Goal: Task Accomplishment & Management: Manage account settings

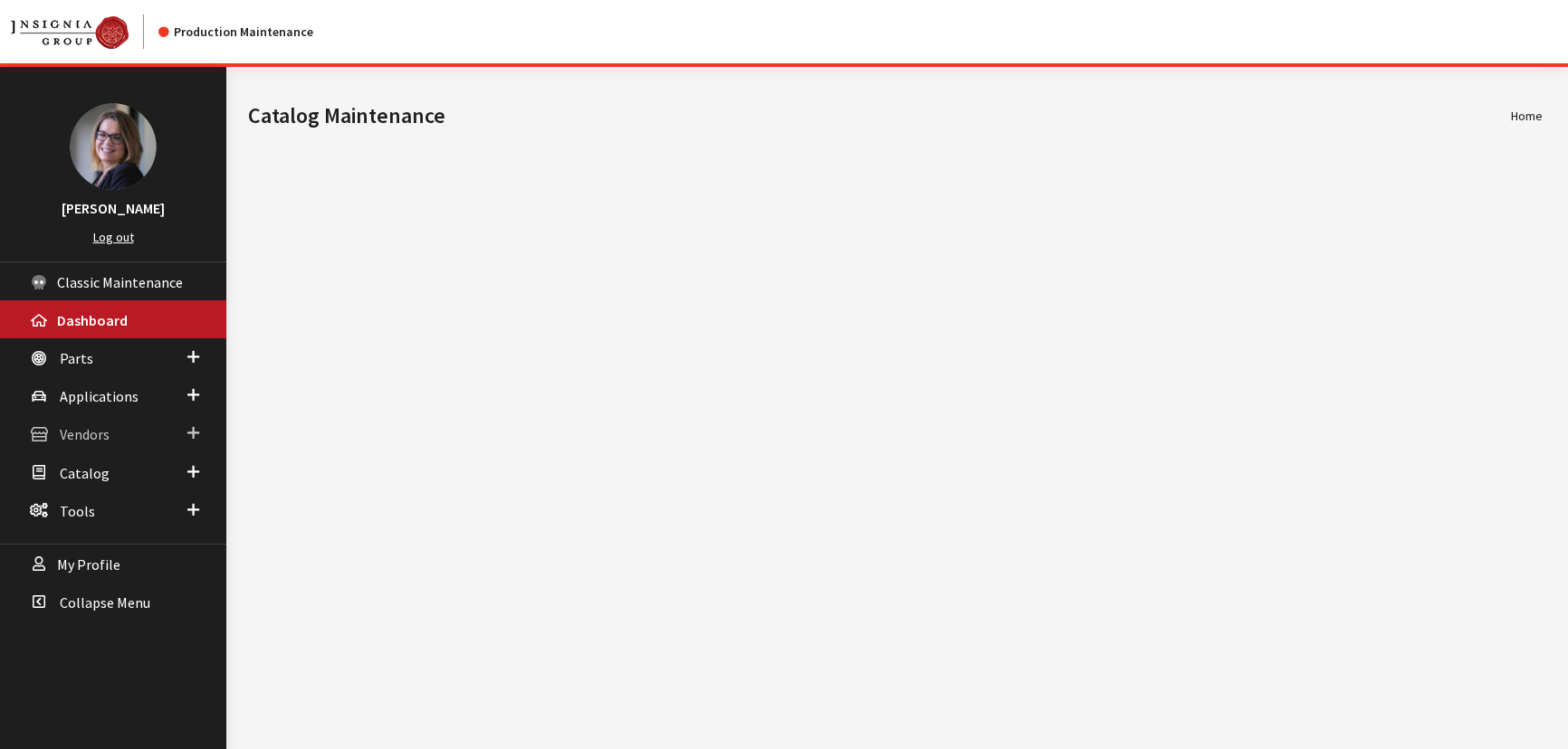
click at [190, 439] on span at bounding box center [193, 433] width 12 height 23
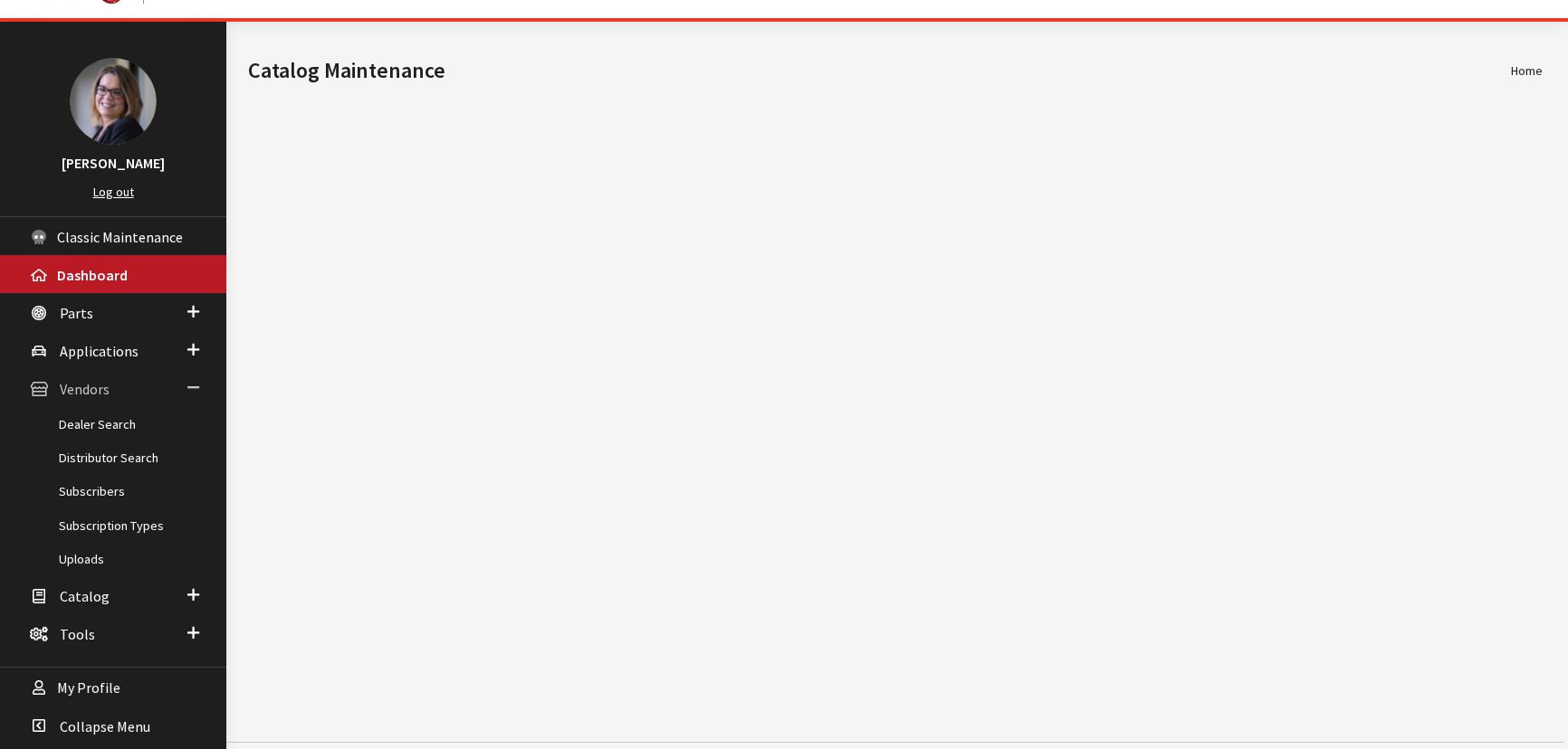
scroll to position [66, 0]
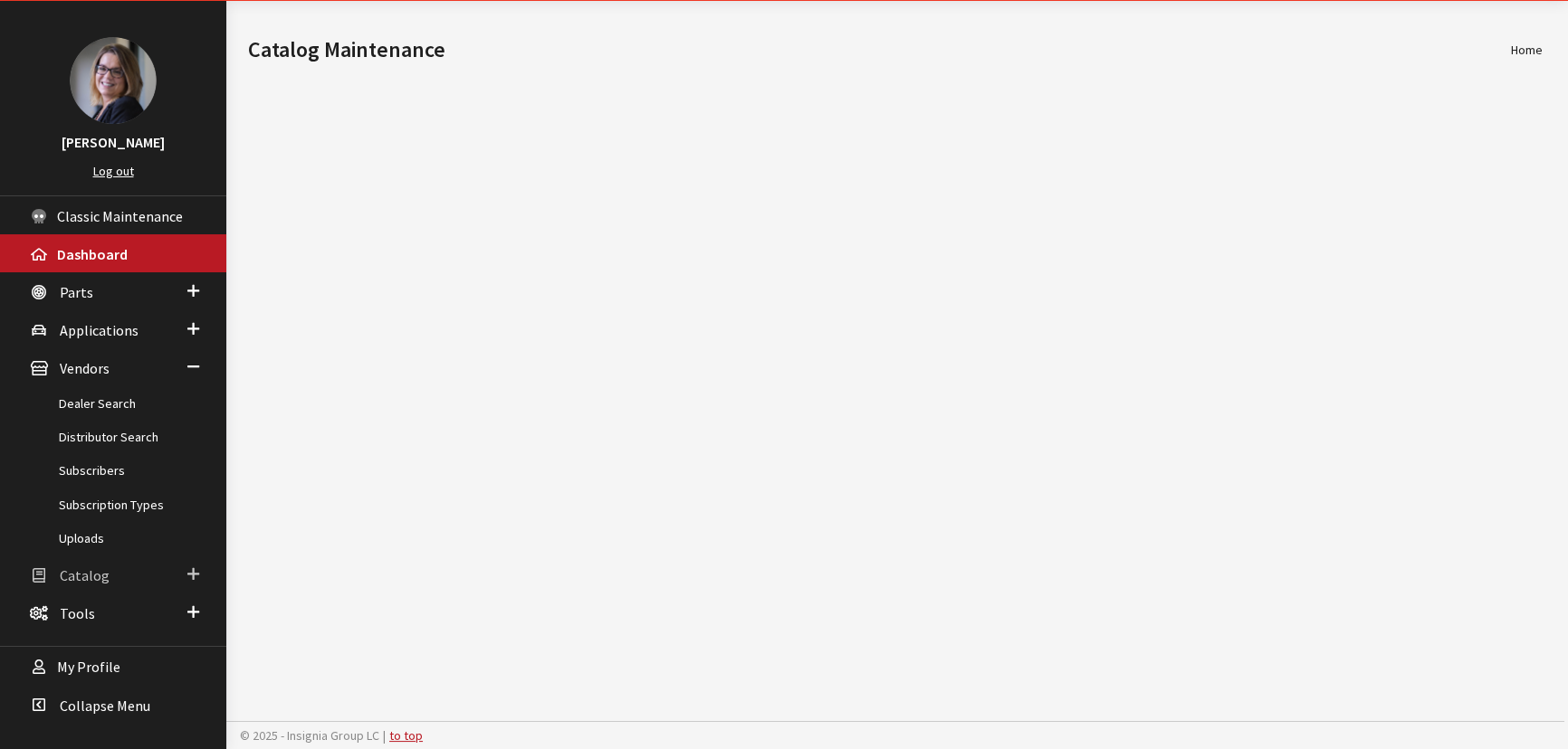
click at [192, 569] on span at bounding box center [193, 574] width 12 height 23
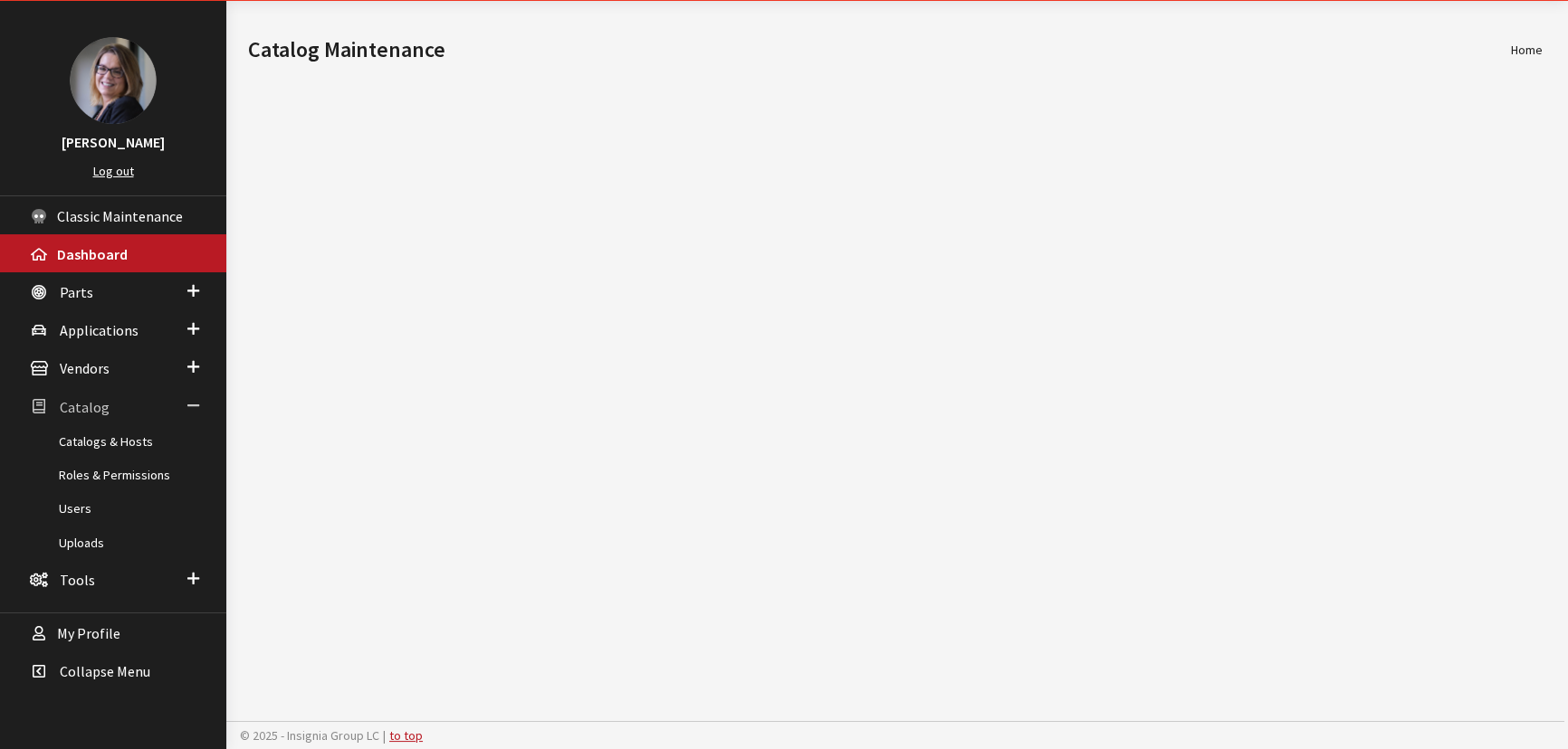
scroll to position [0, 0]
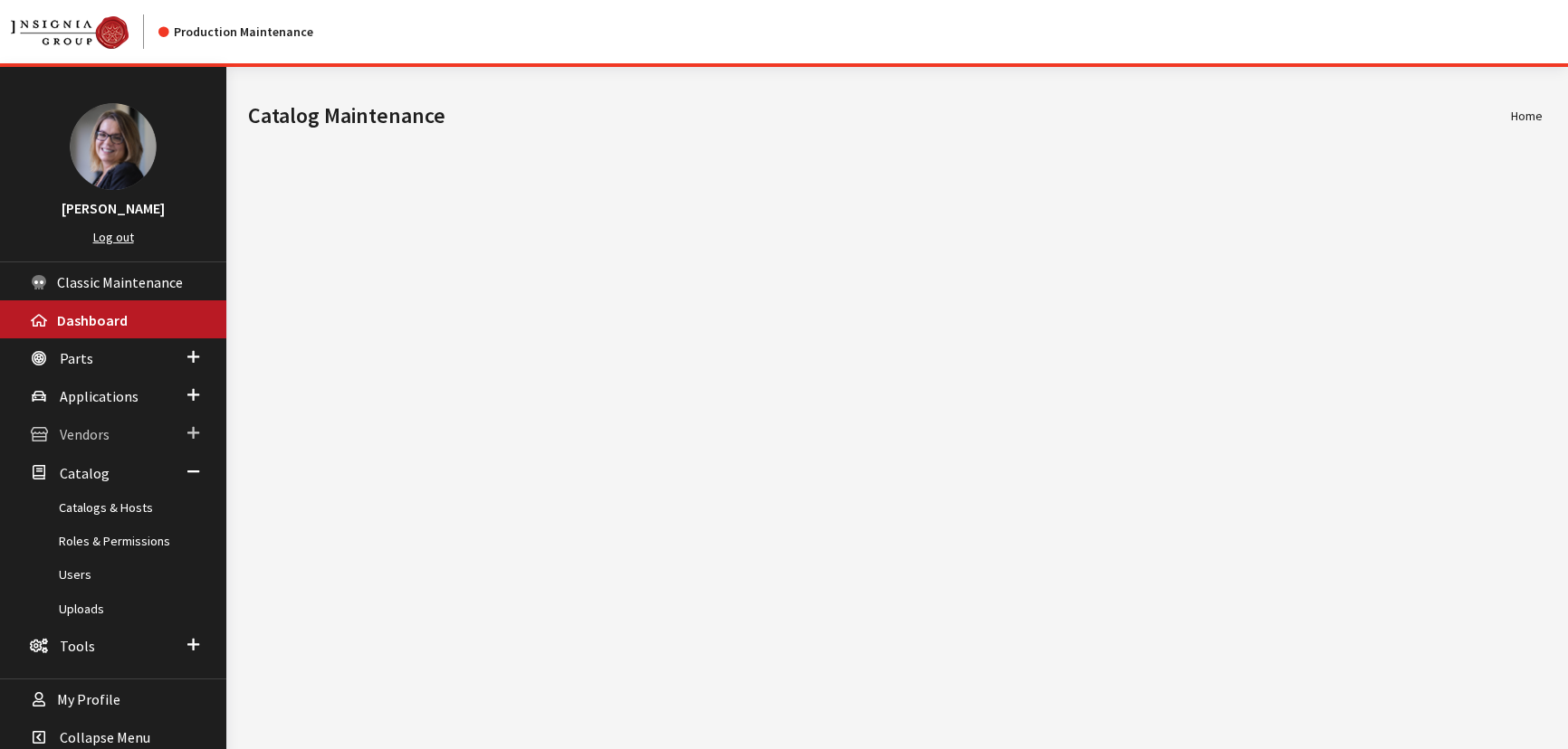
click at [198, 424] on span at bounding box center [193, 433] width 12 height 23
click at [109, 503] on link "Distributor Search" at bounding box center [113, 503] width 226 height 34
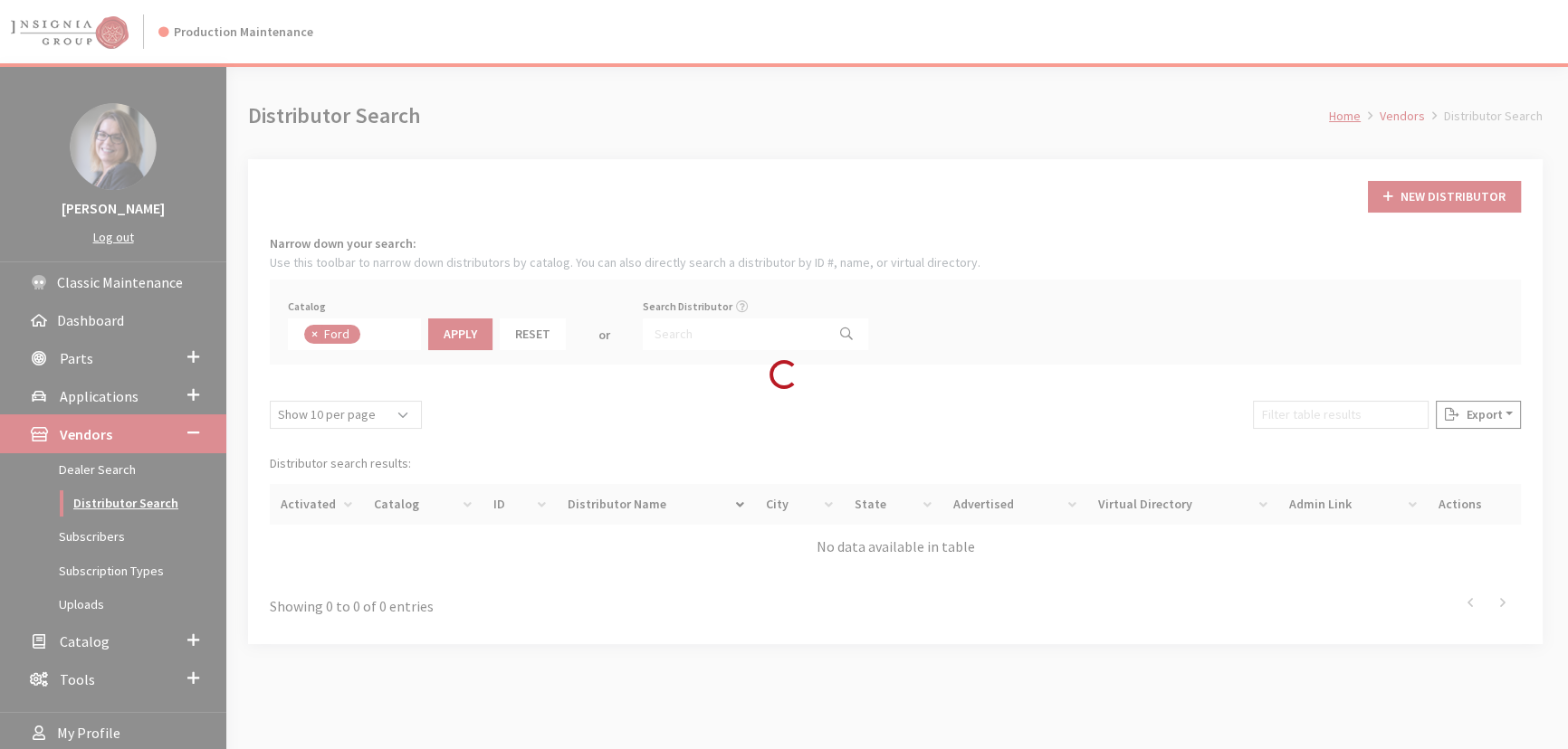
scroll to position [61, 0]
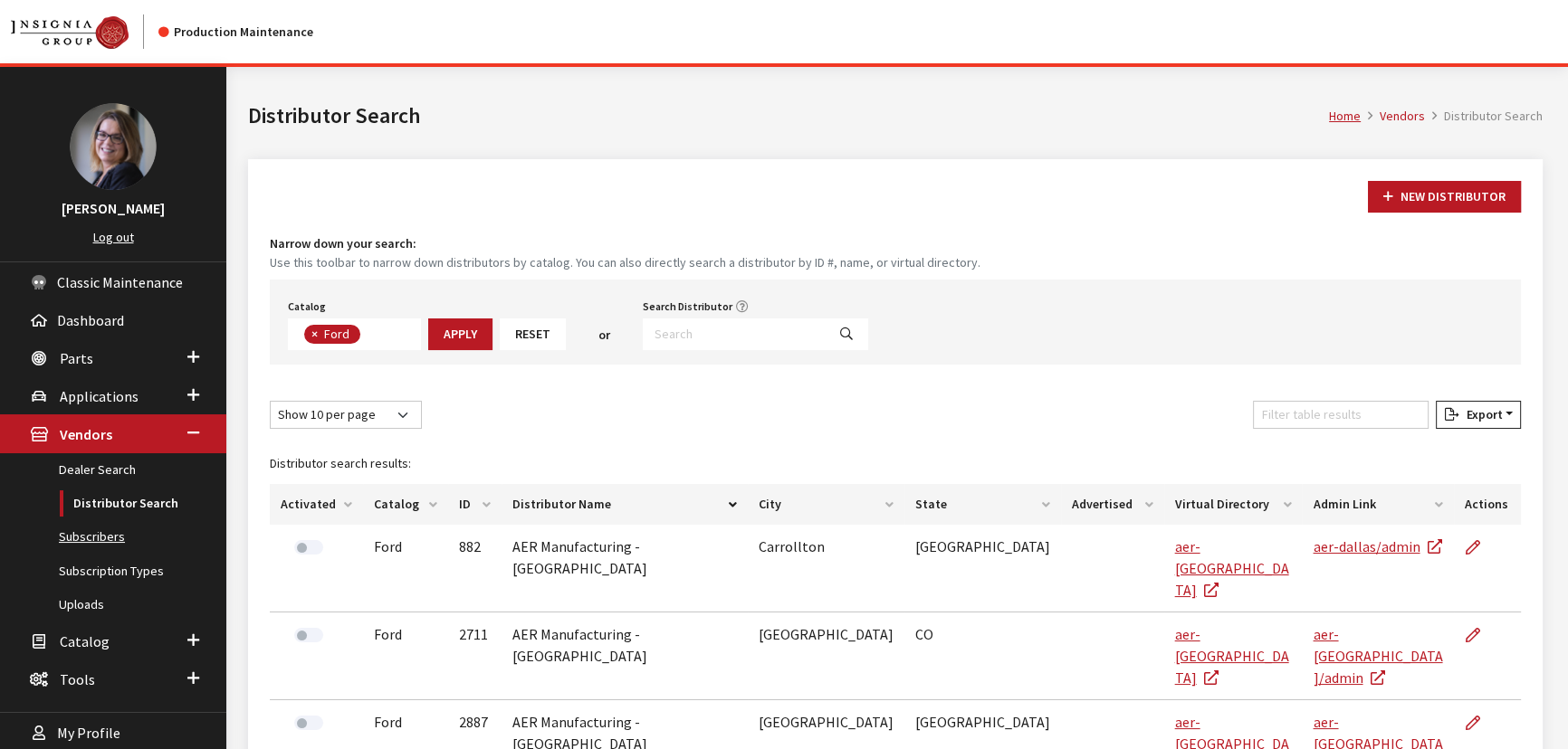
click at [99, 534] on link "Subscribers" at bounding box center [113, 537] width 226 height 34
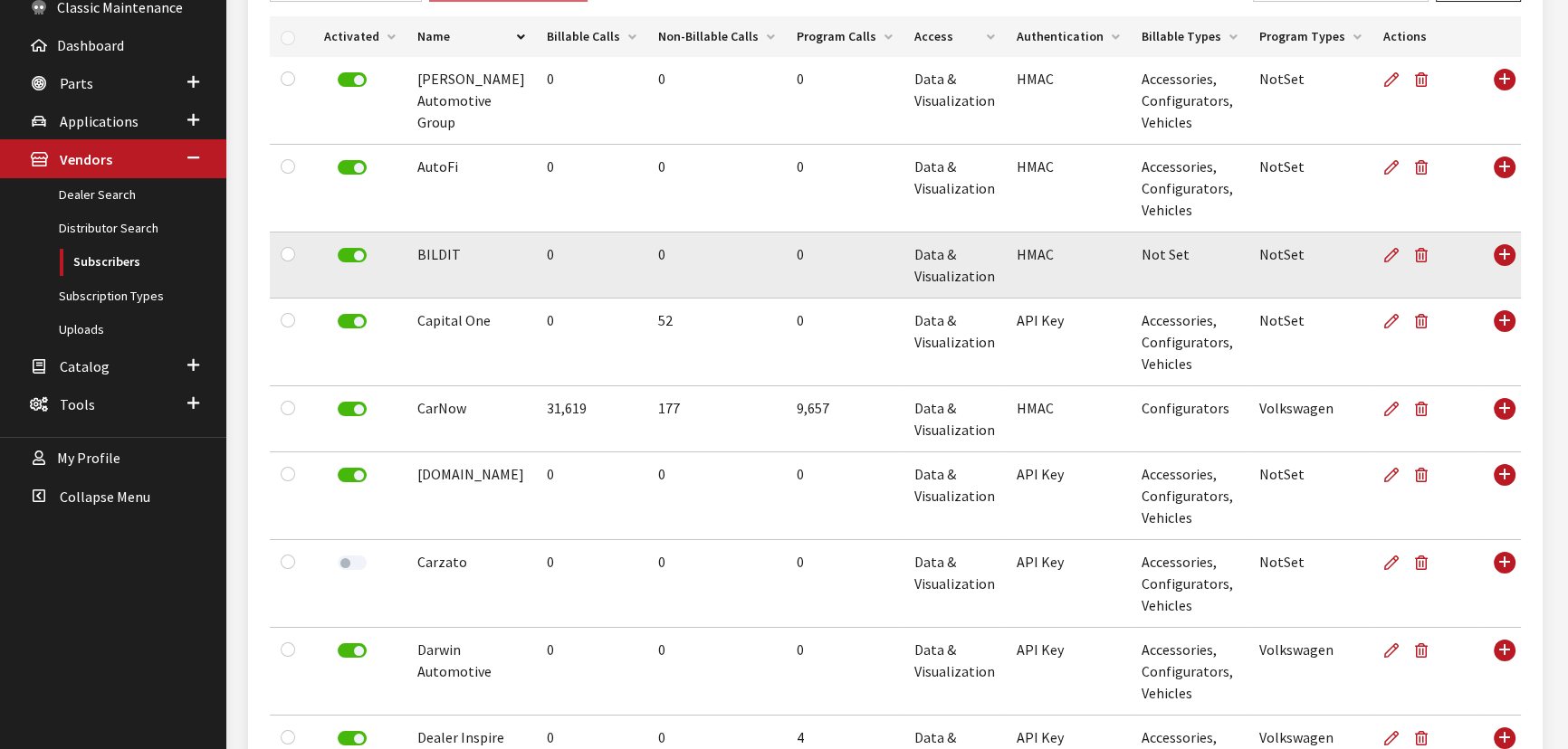
scroll to position [246, 0]
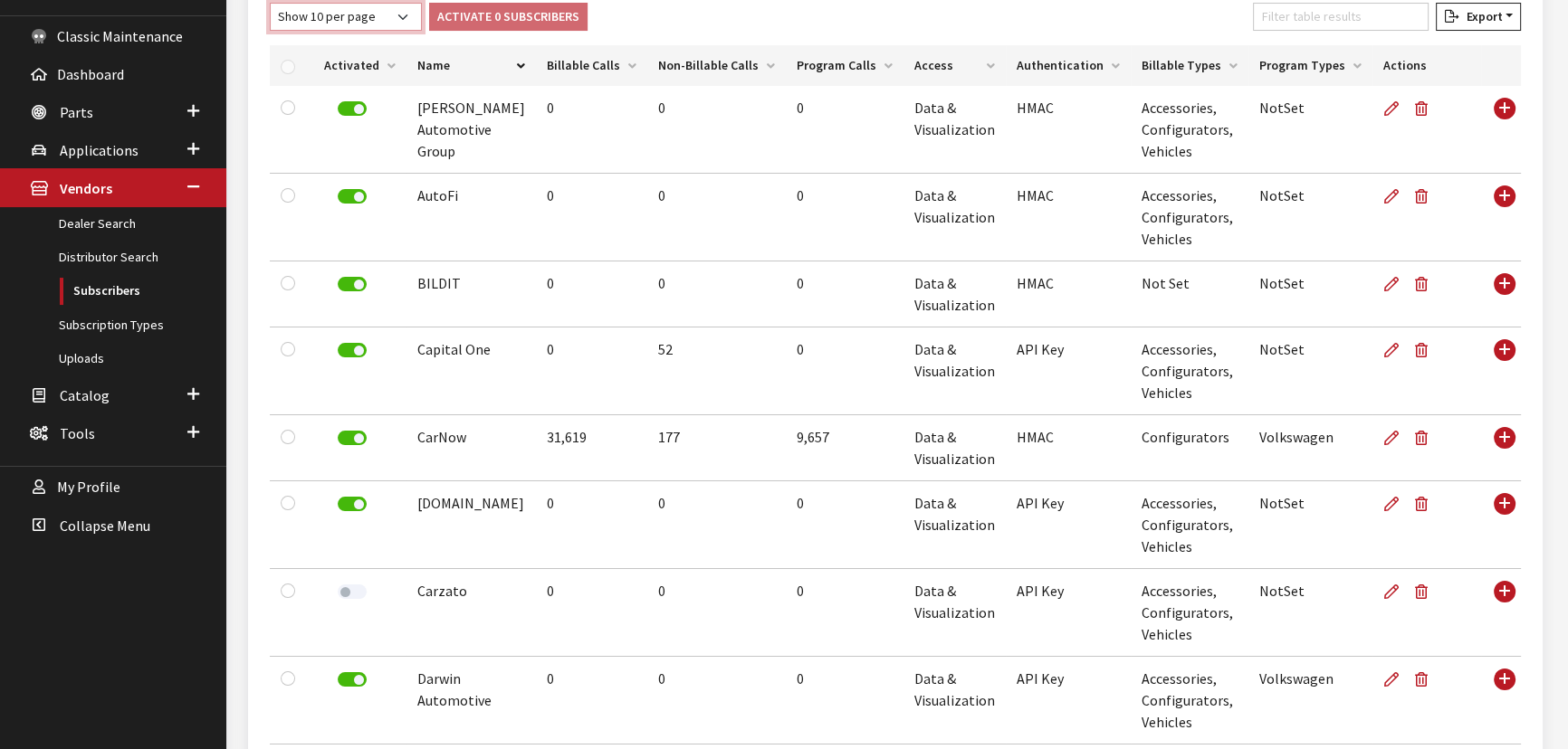
click at [374, 20] on select "Show 10 per page Show 25 per page Show 50 per page Show 100 per page Show 1000 …" at bounding box center [345, 17] width 152 height 28
select select "1000"
click at [269, 3] on select "Show 10 per page Show 25 per page Show 50 per page Show 100 per page Show 1000 …" at bounding box center [345, 17] width 152 height 28
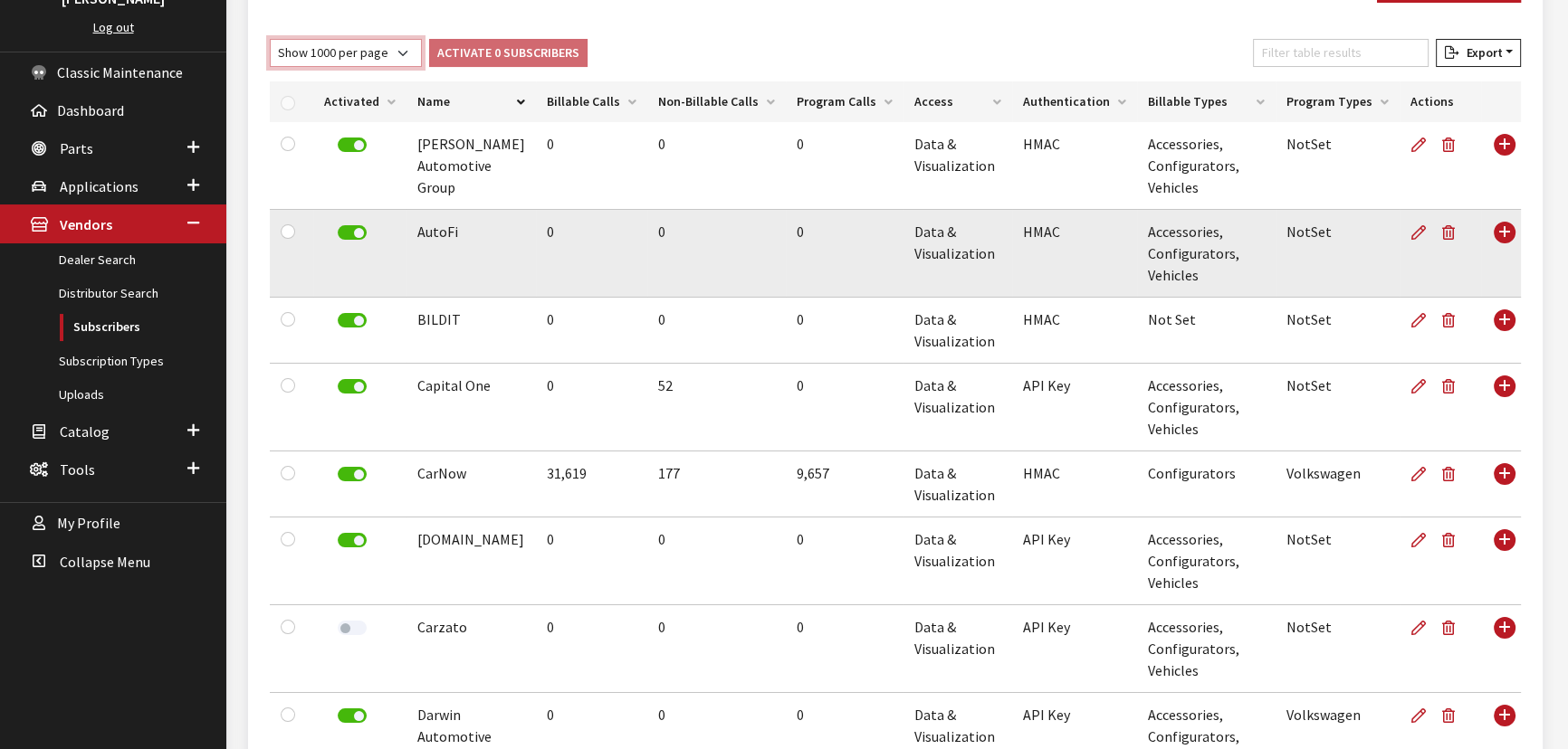
scroll to position [181, 0]
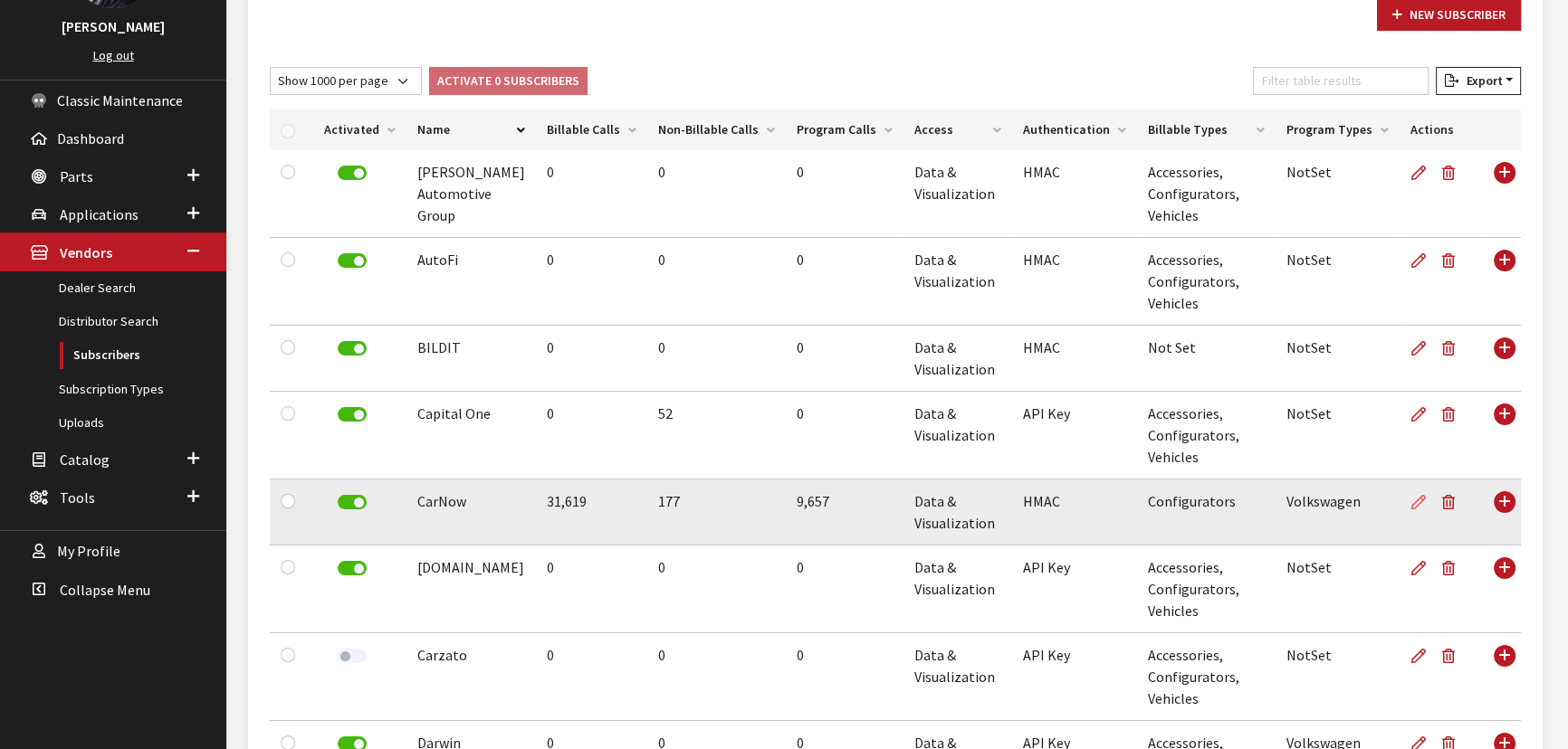
click at [1417, 501] on icon at bounding box center [1417, 502] width 14 height 14
click at [1419, 497] on icon at bounding box center [1417, 502] width 14 height 14
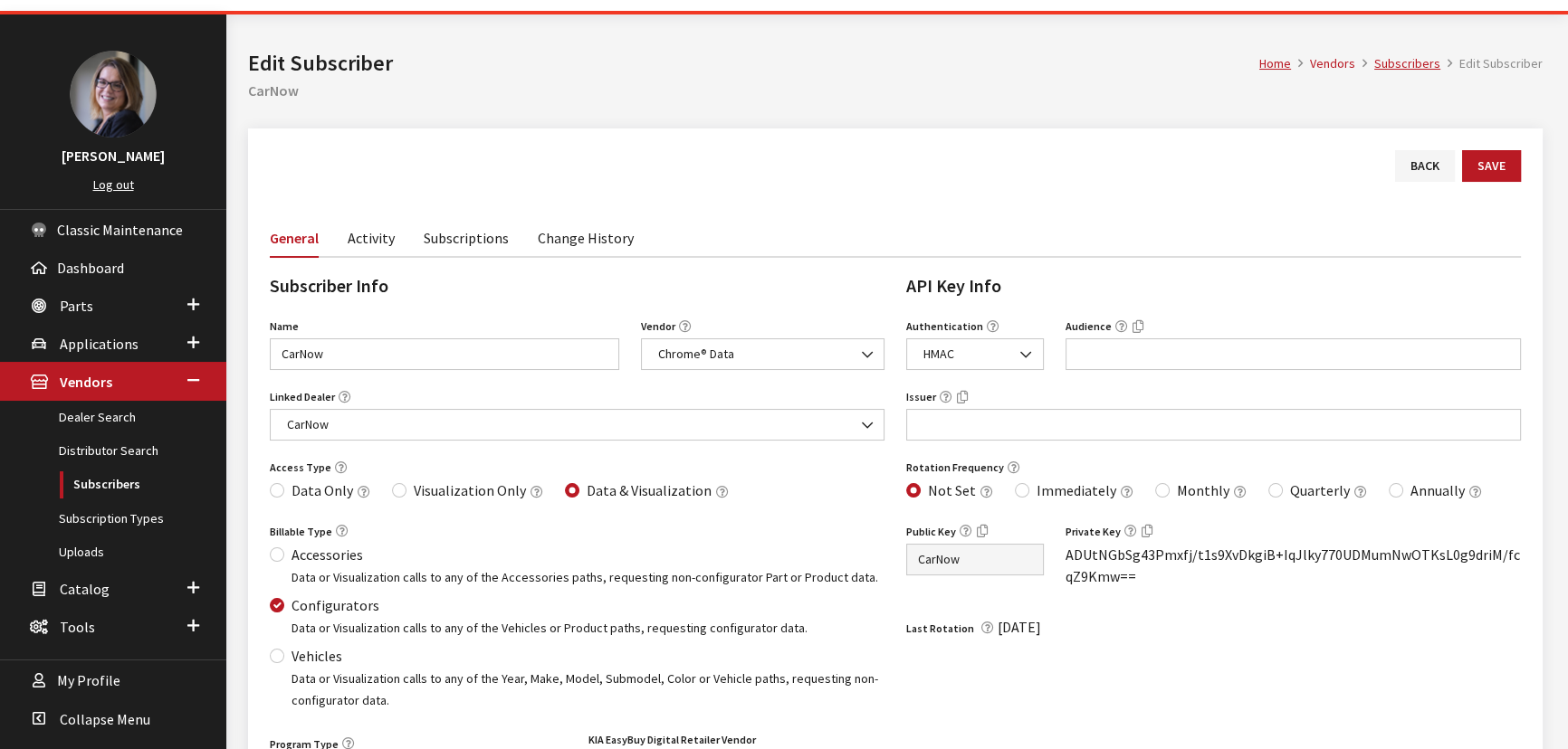
scroll to position [81, 0]
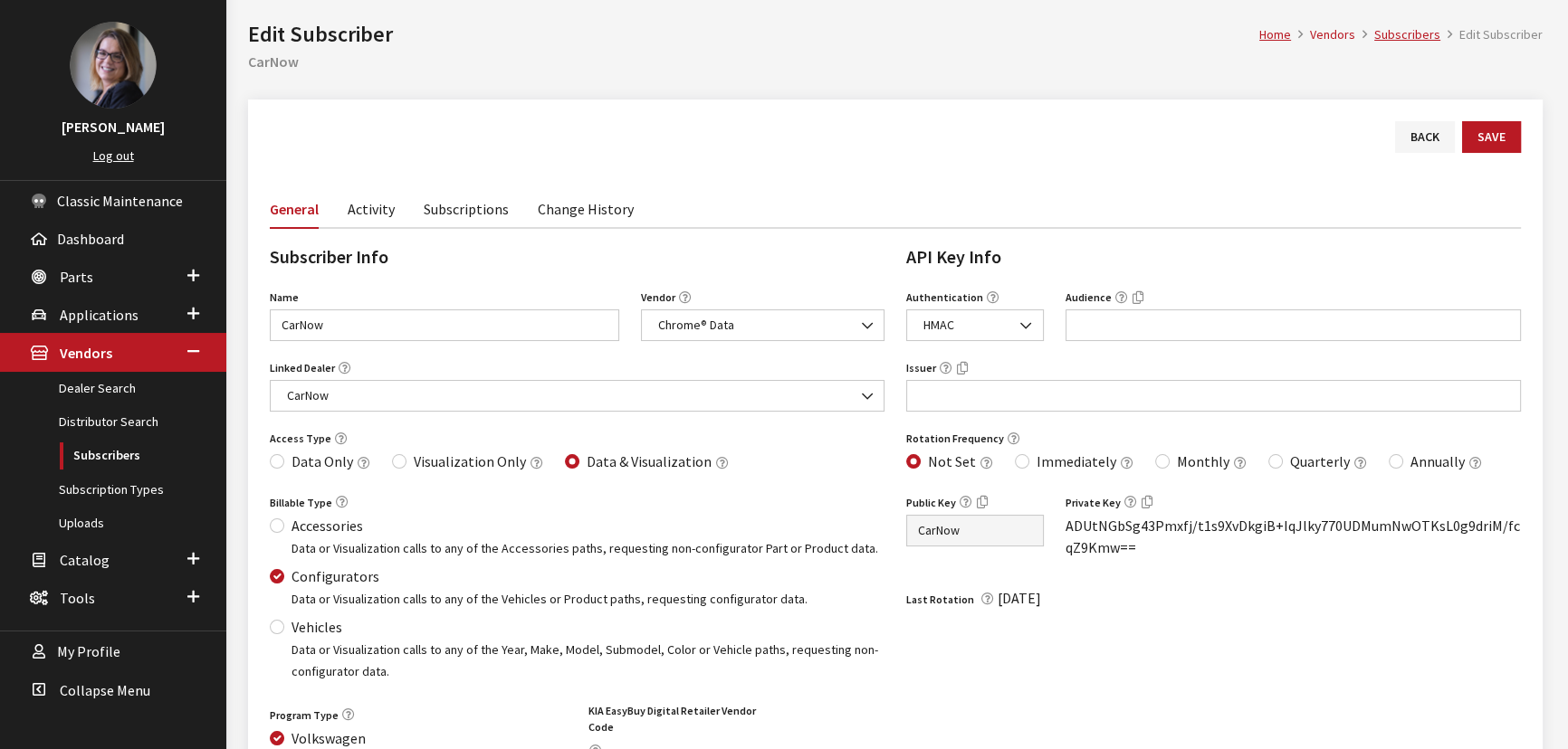
click at [469, 202] on link "Subscriptions" at bounding box center [466, 208] width 85 height 38
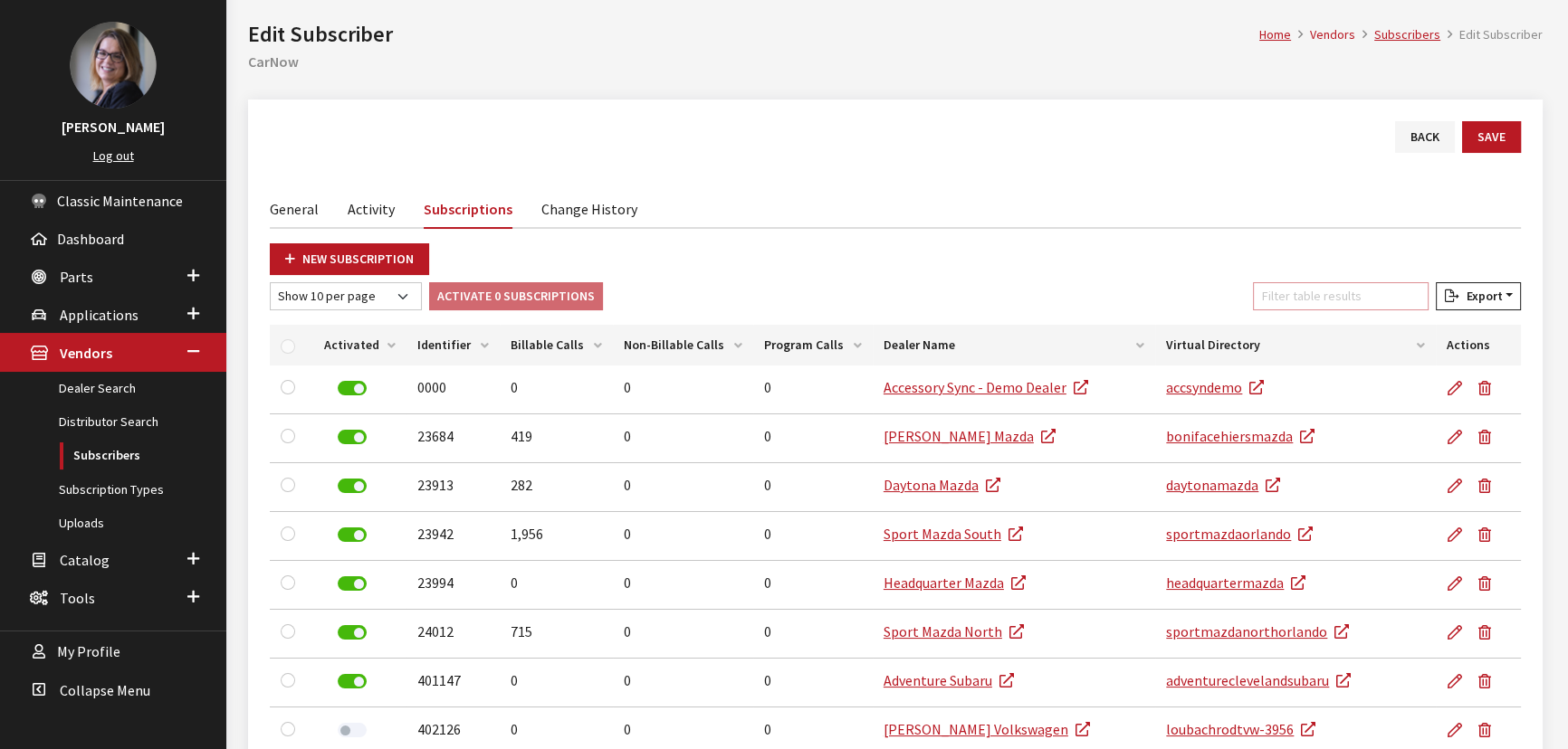
click at [1328, 303] on input "Filter table results" at bounding box center [1341, 296] width 176 height 28
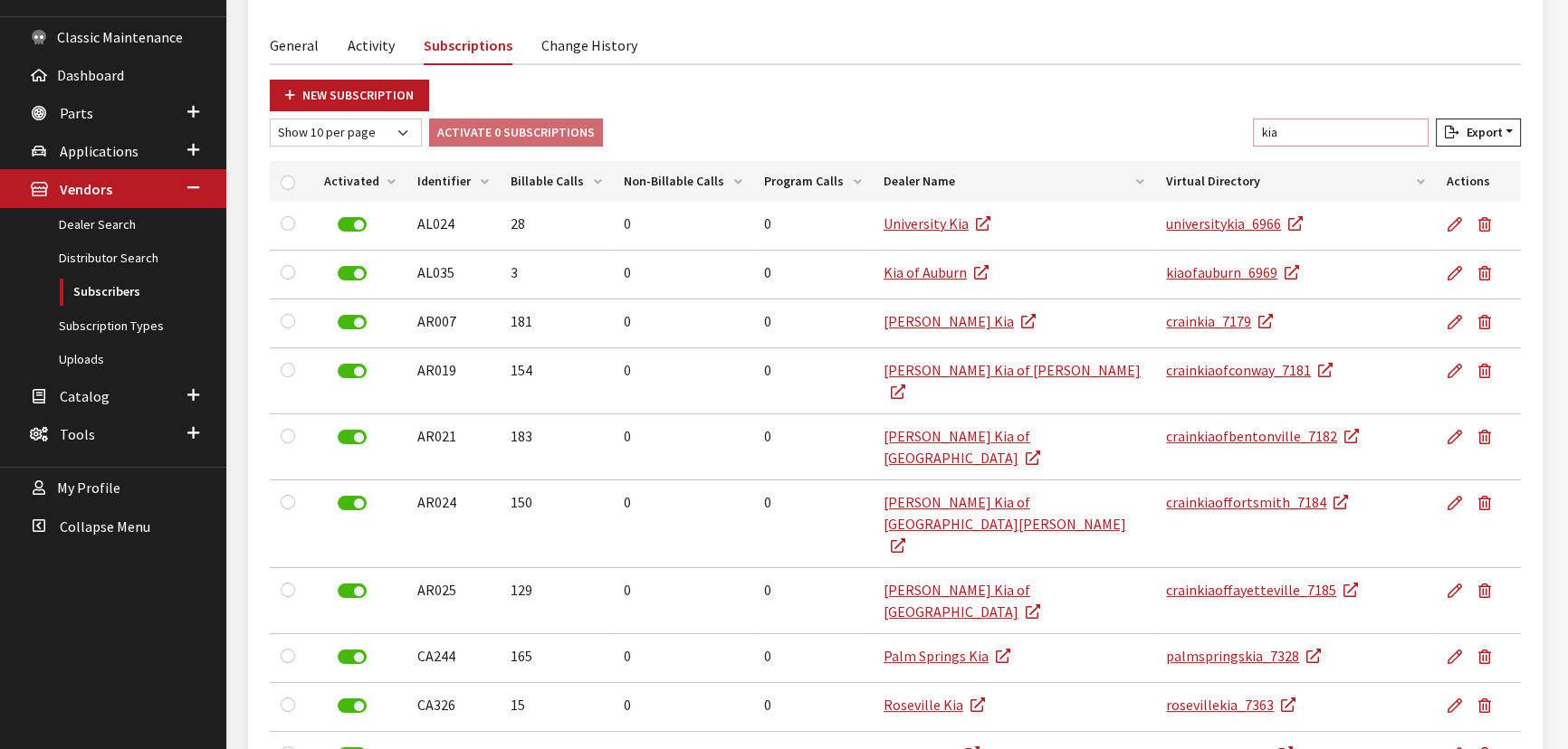
scroll to position [246, 0]
type input "kia"
click at [396, 131] on select "Show 10 per page Show 25 per page Show 50 per page Show 100 per page Show 1000 …" at bounding box center [345, 132] width 152 height 28
select select "1000"
click at [269, 118] on select "Show 10 per page Show 25 per page Show 50 per page Show 100 per page Show 1000 …" at bounding box center [345, 132] width 152 height 28
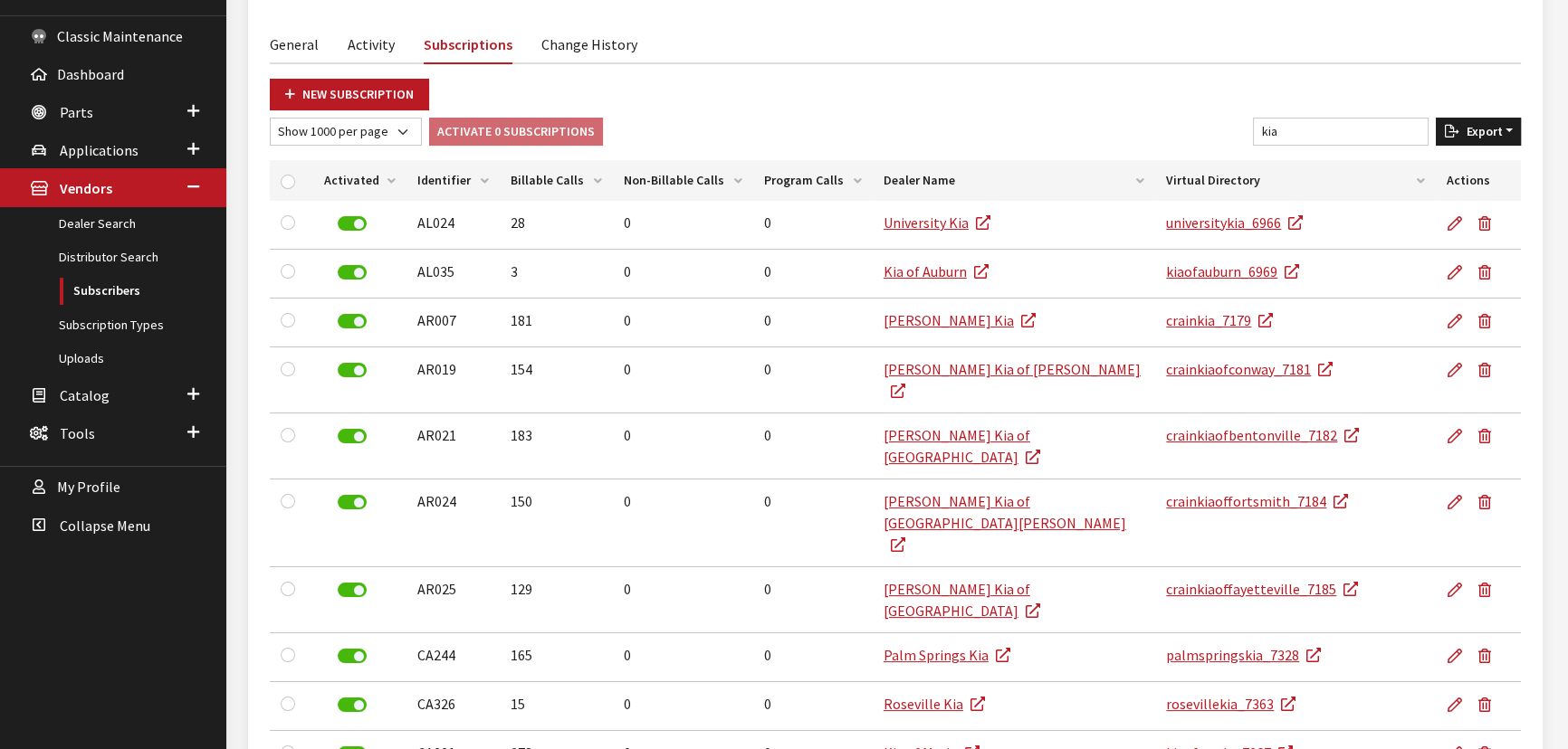
click at [1461, 136] on span "Export" at bounding box center [1479, 131] width 43 height 16
click at [1455, 166] on button "Excel" at bounding box center [1447, 167] width 130 height 26
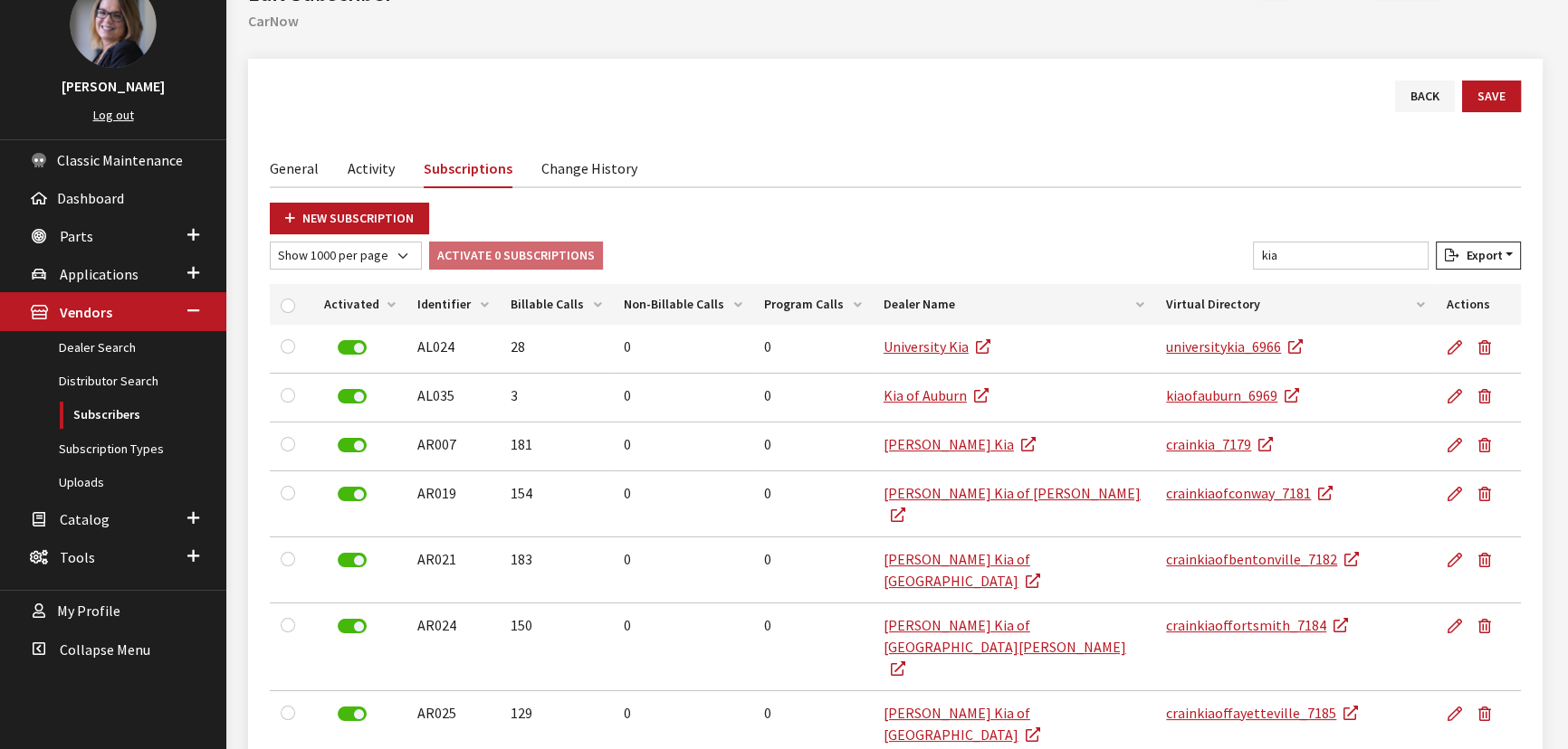
scroll to position [0, 0]
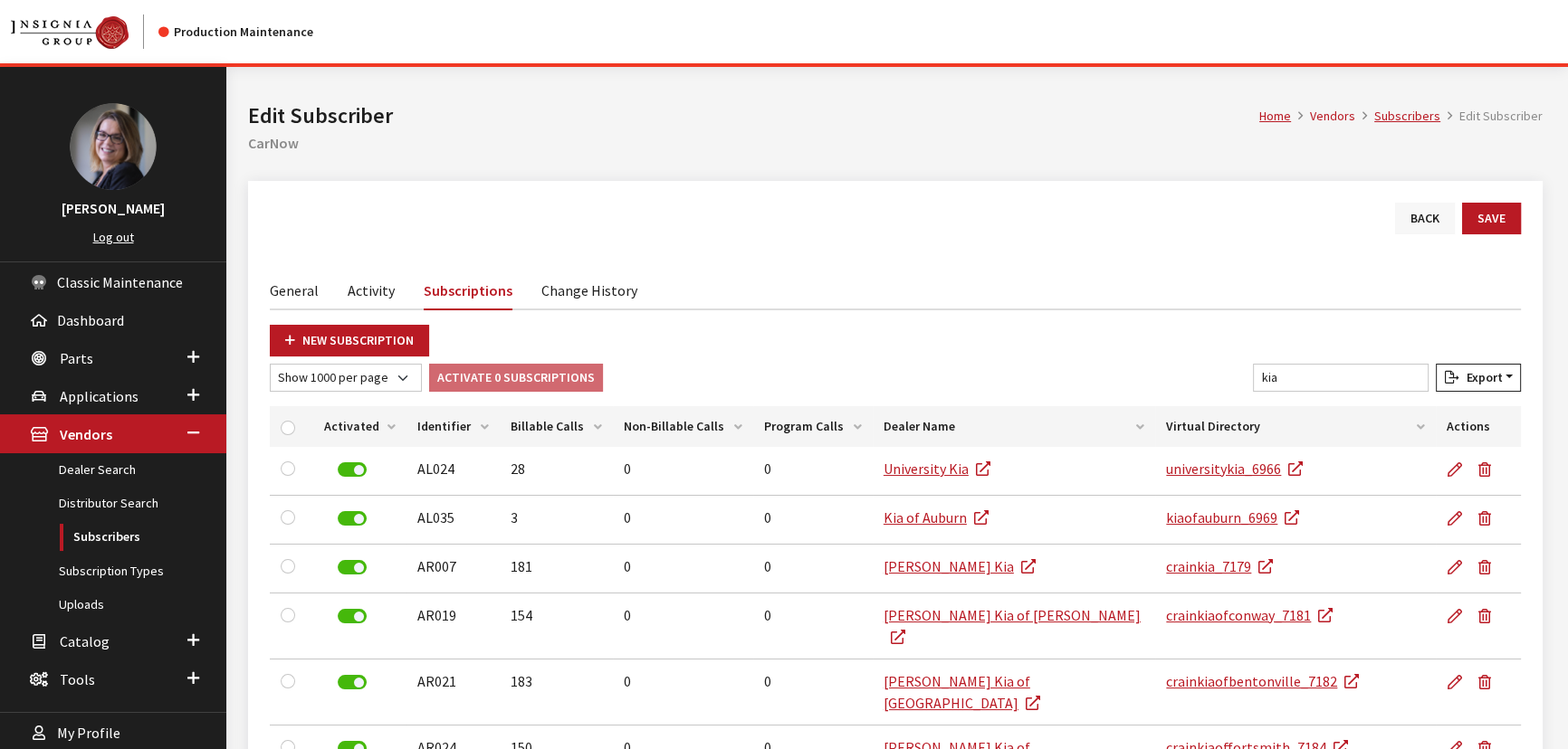
click at [1432, 217] on link "Back" at bounding box center [1425, 219] width 60 height 32
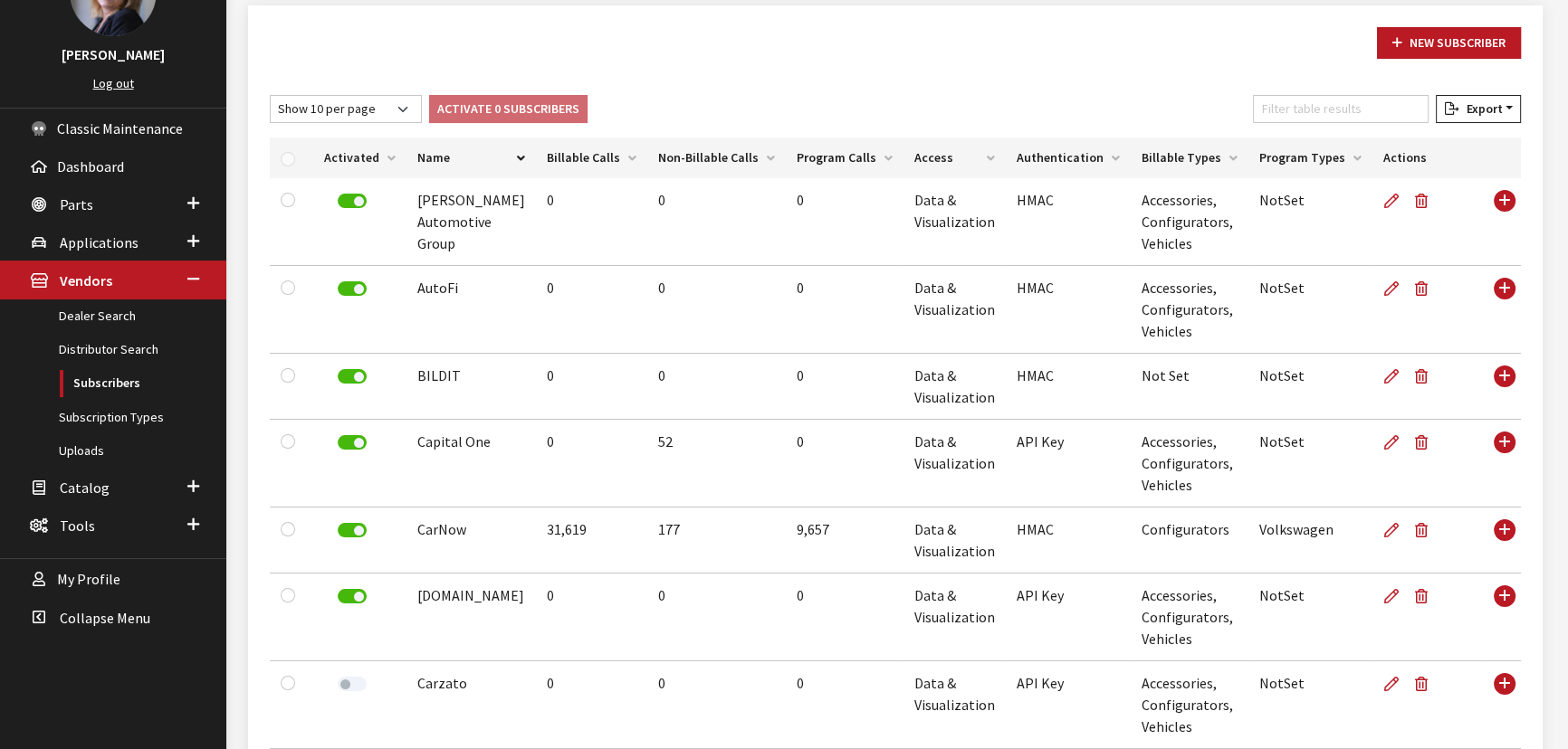
scroll to position [164, 0]
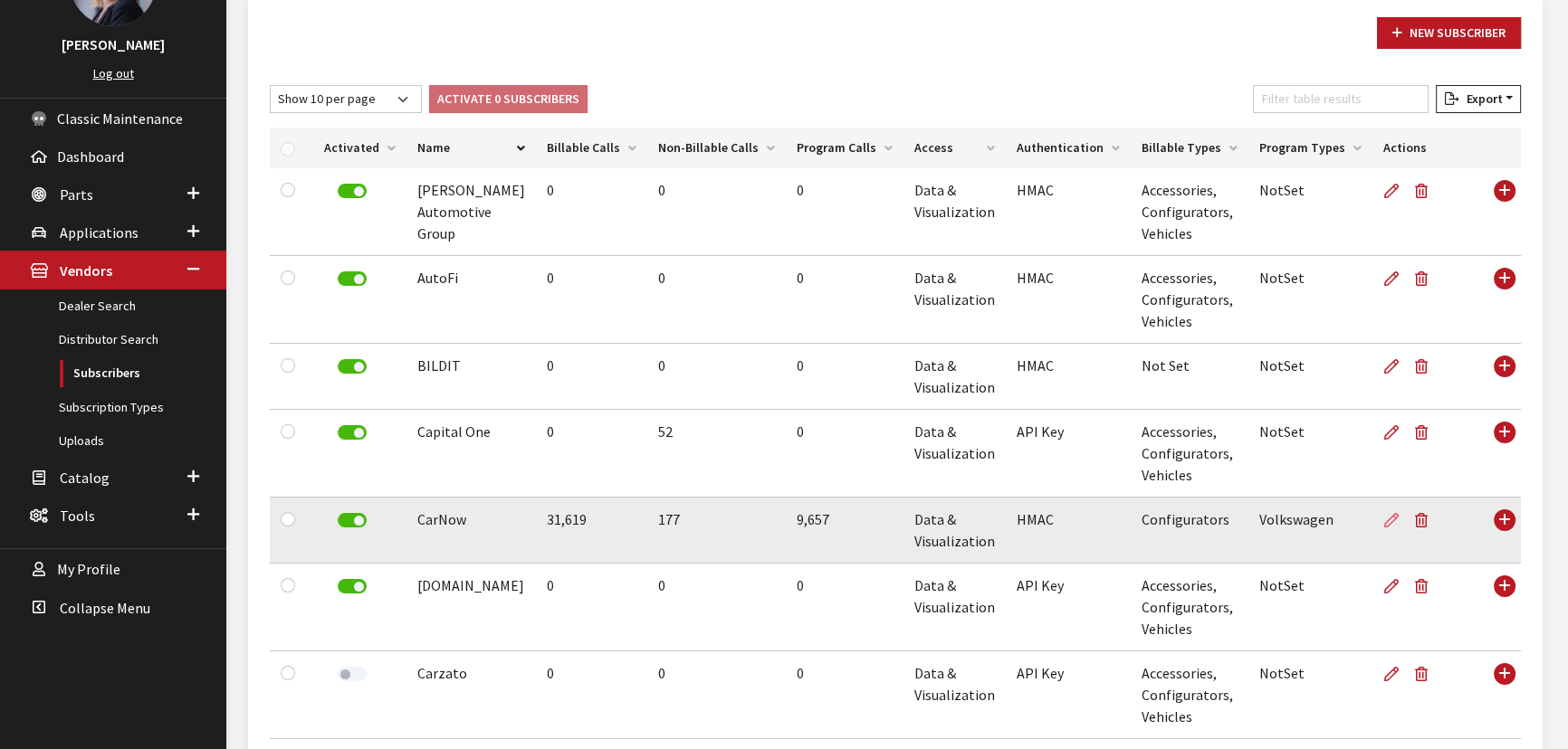
click at [1383, 527] on link at bounding box center [1394, 520] width 23 height 45
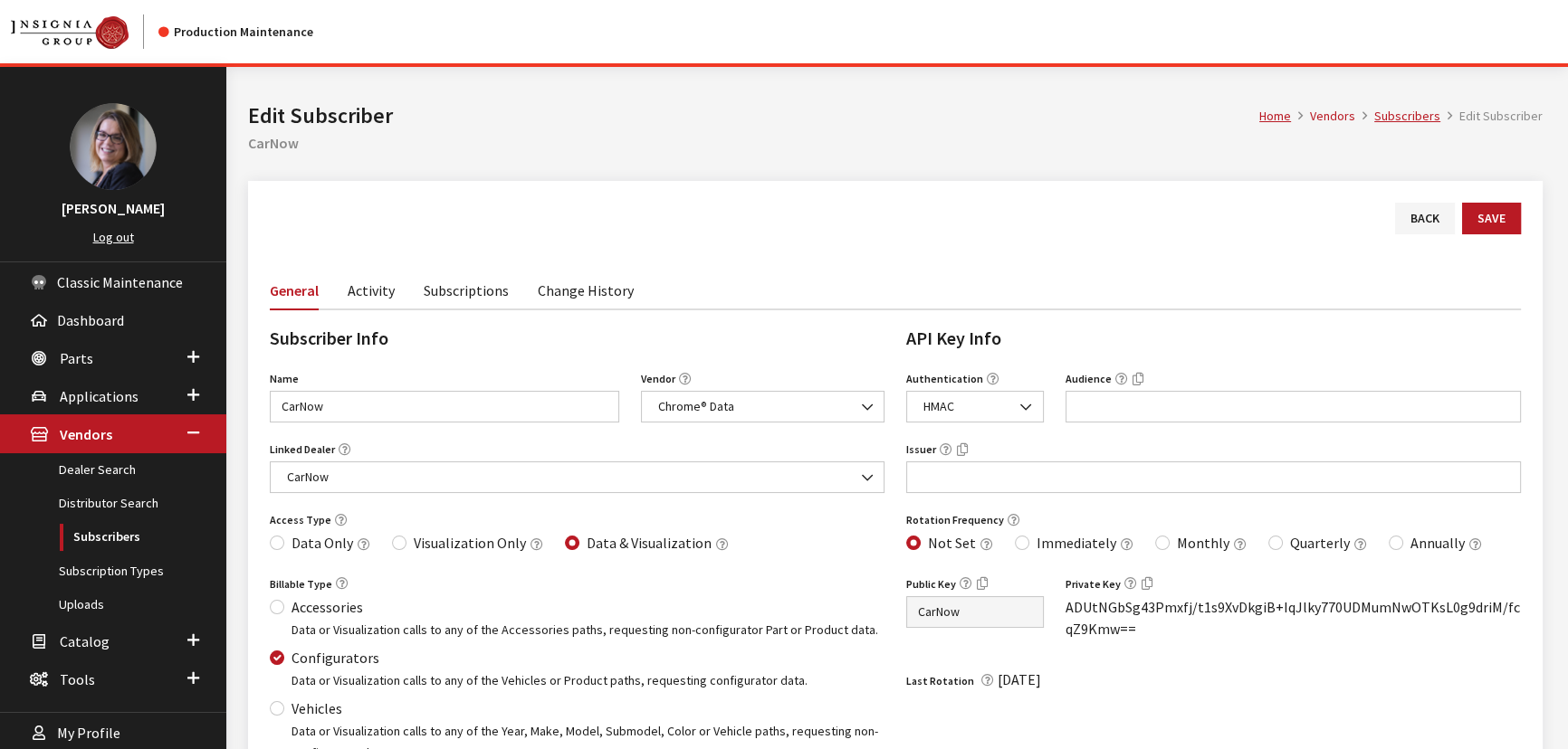
click at [377, 285] on link "Activity" at bounding box center [370, 289] width 47 height 38
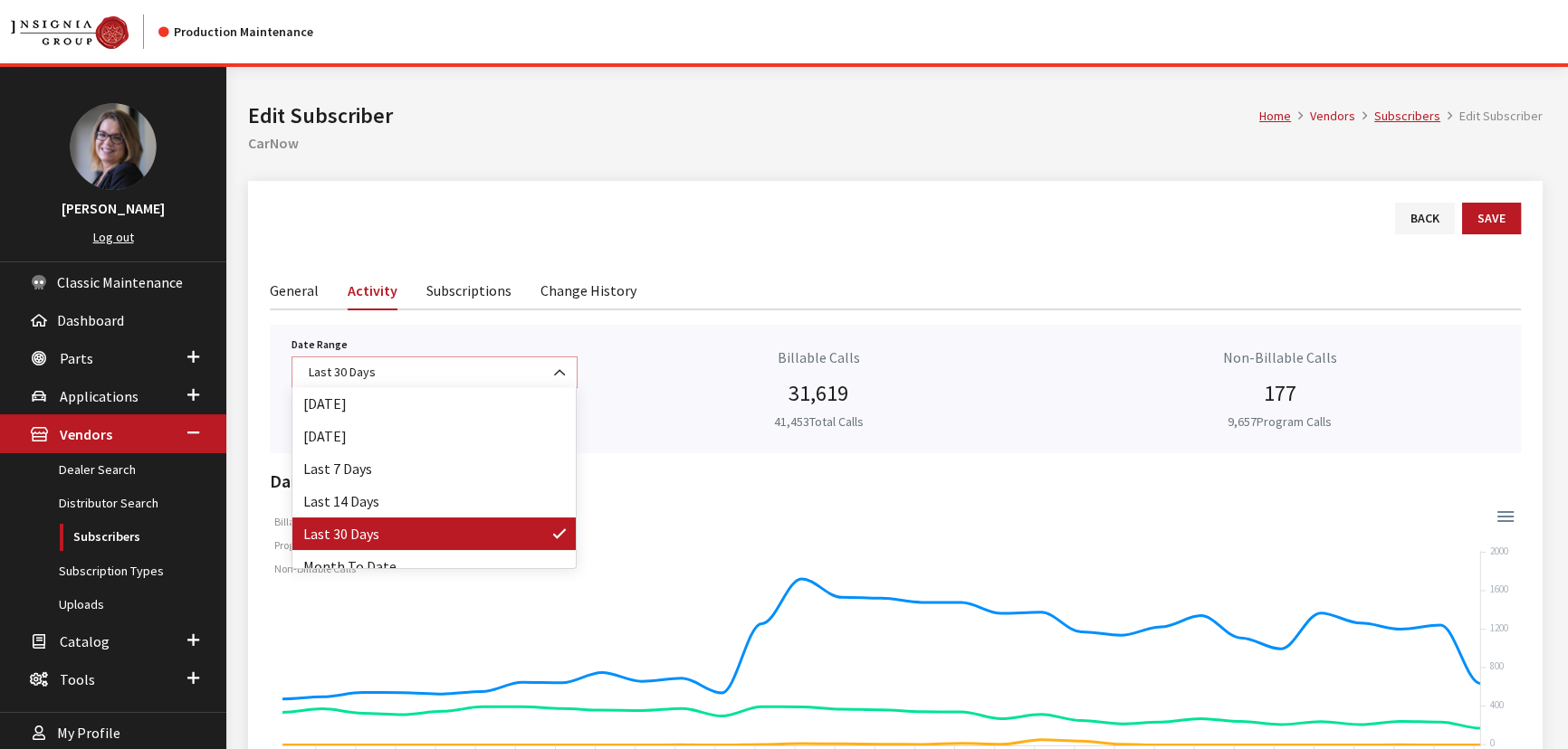
click at [381, 363] on span "Last 30 Days" at bounding box center [434, 372] width 263 height 19
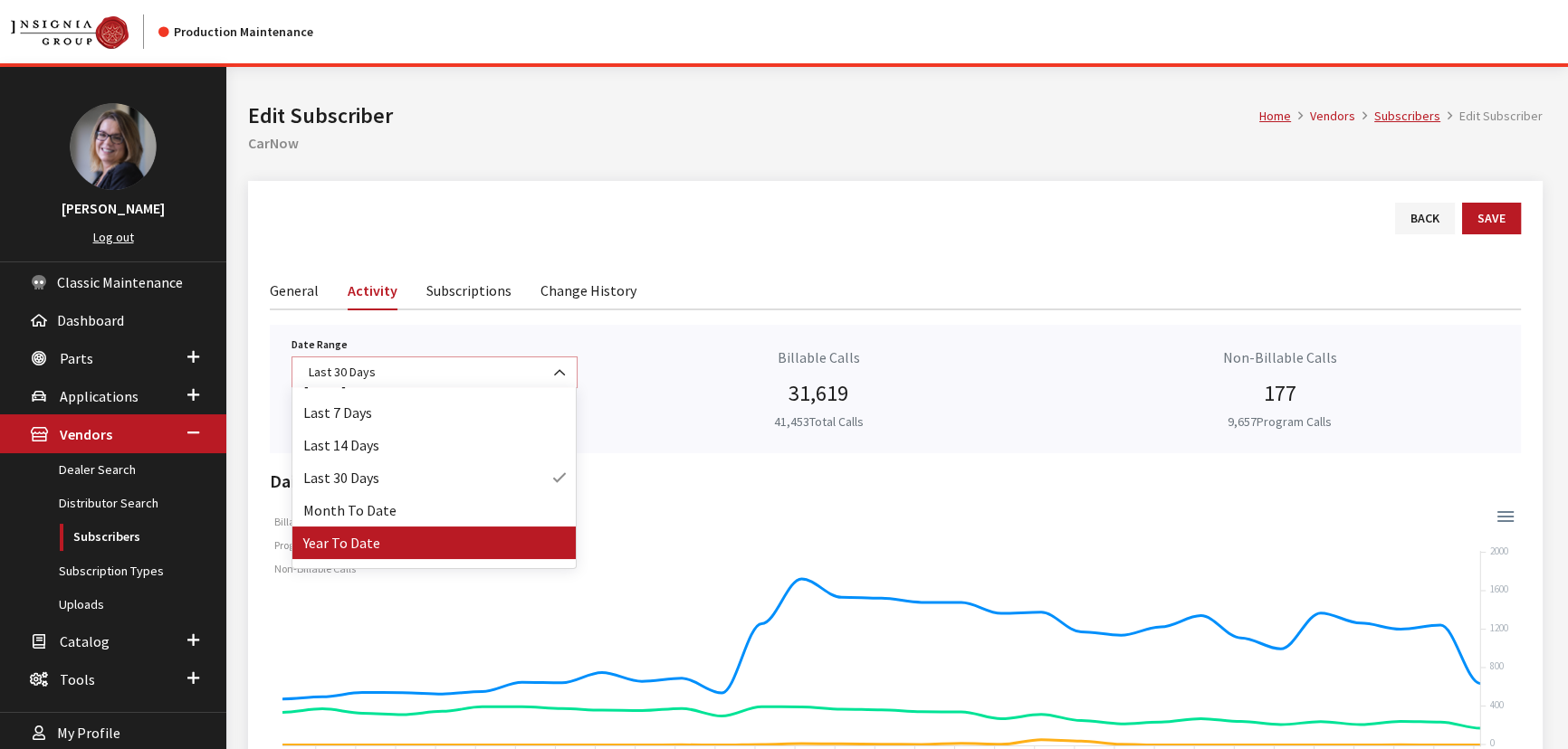
scroll to position [79, 0]
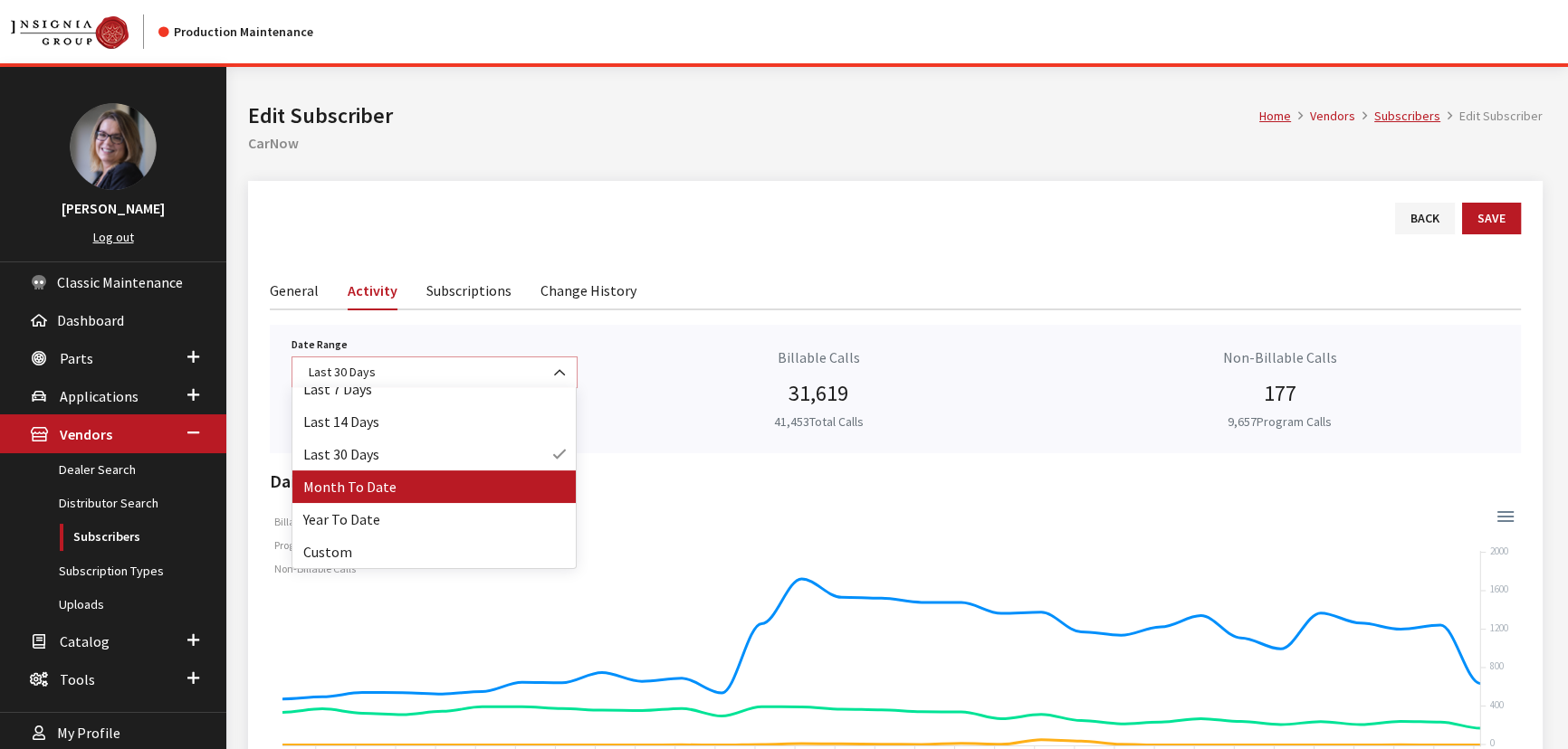
select select "32"
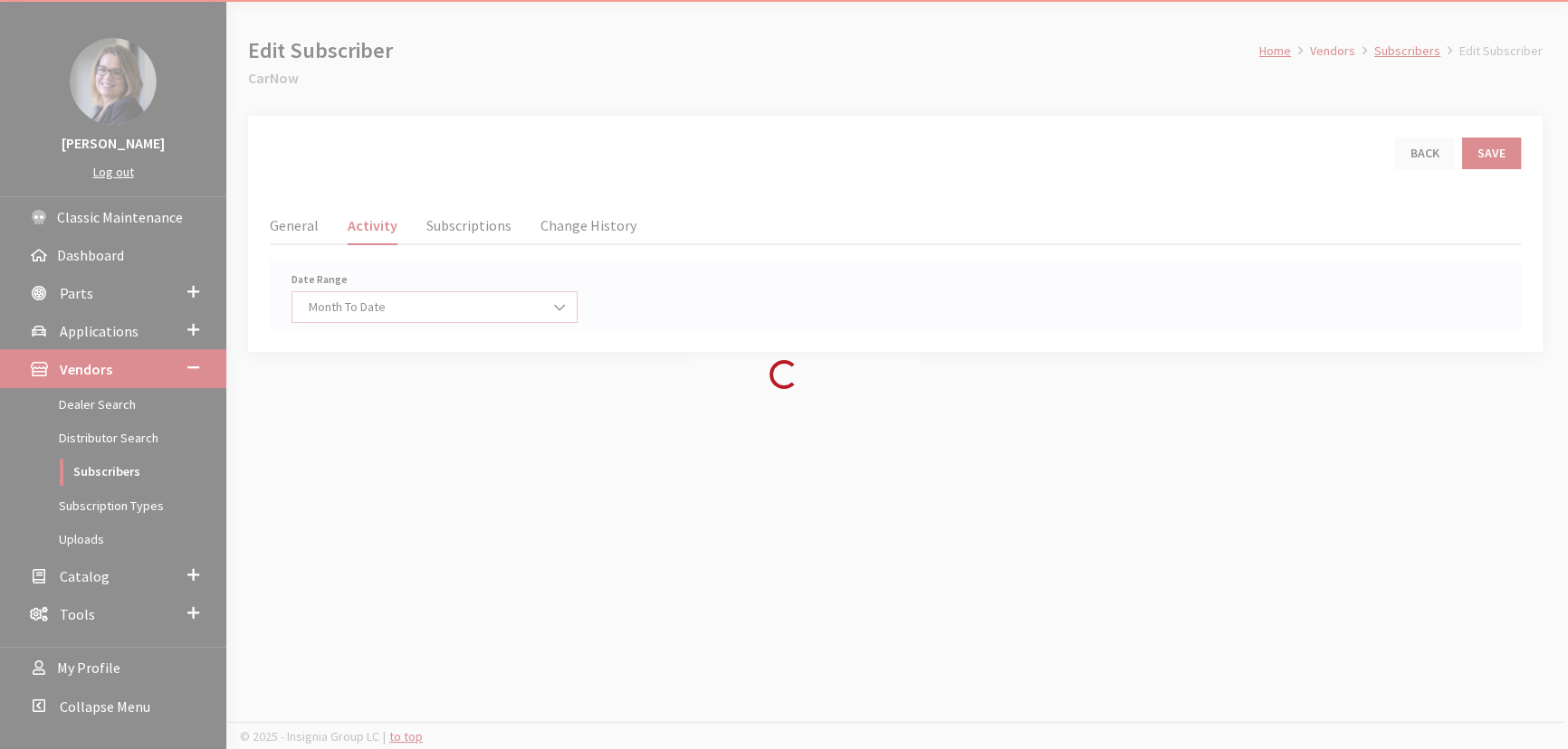
scroll to position [66, 0]
